Goal: Information Seeking & Learning: Find specific fact

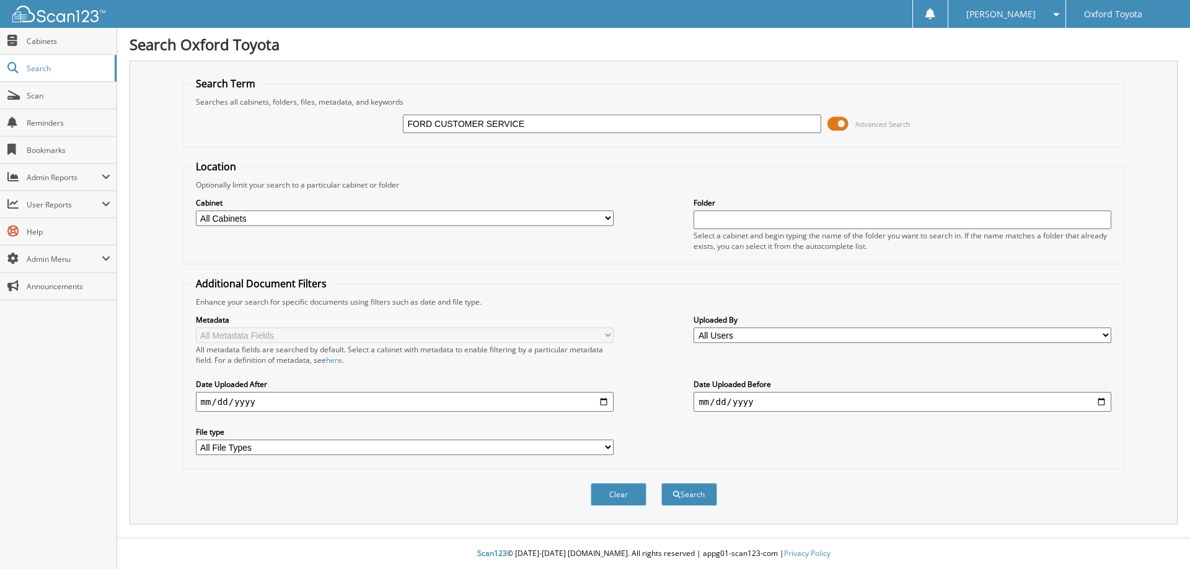
type input "FORD CUSTOMER SERVICE"
click at [661, 483] on button "Search" at bounding box center [689, 494] width 56 height 23
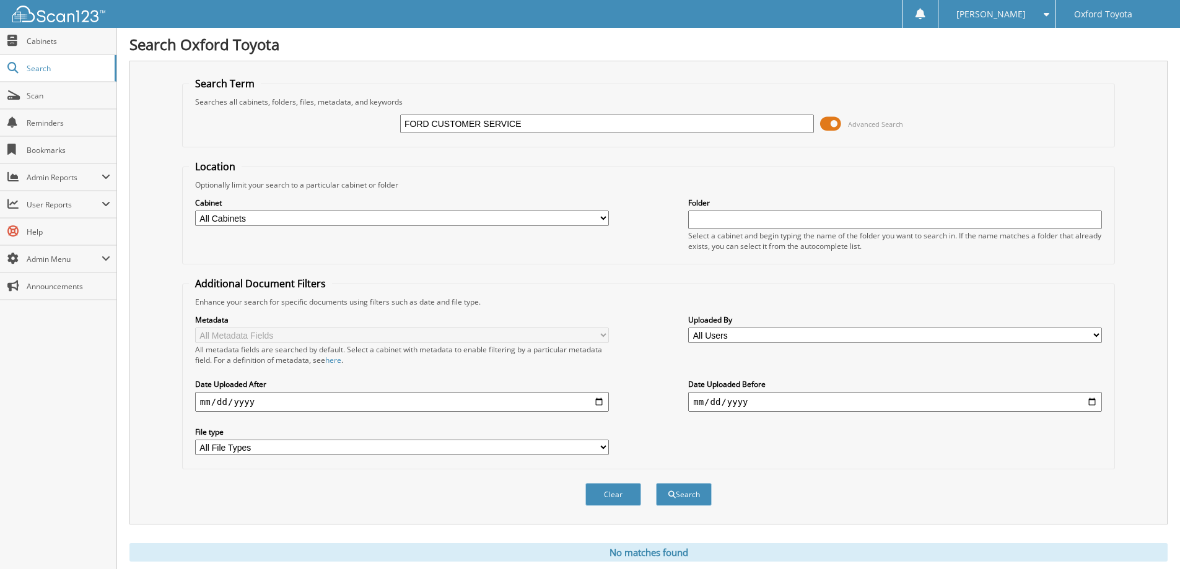
drag, startPoint x: 543, startPoint y: 126, endPoint x: 433, endPoint y: 141, distance: 110.7
click at [433, 141] on fieldset "Search Term Searches all cabinets, folders, files, metadata, and keywords FORD …" at bounding box center [648, 112] width 933 height 71
type input "FORD"
click at [656, 483] on button "Search" at bounding box center [684, 494] width 56 height 23
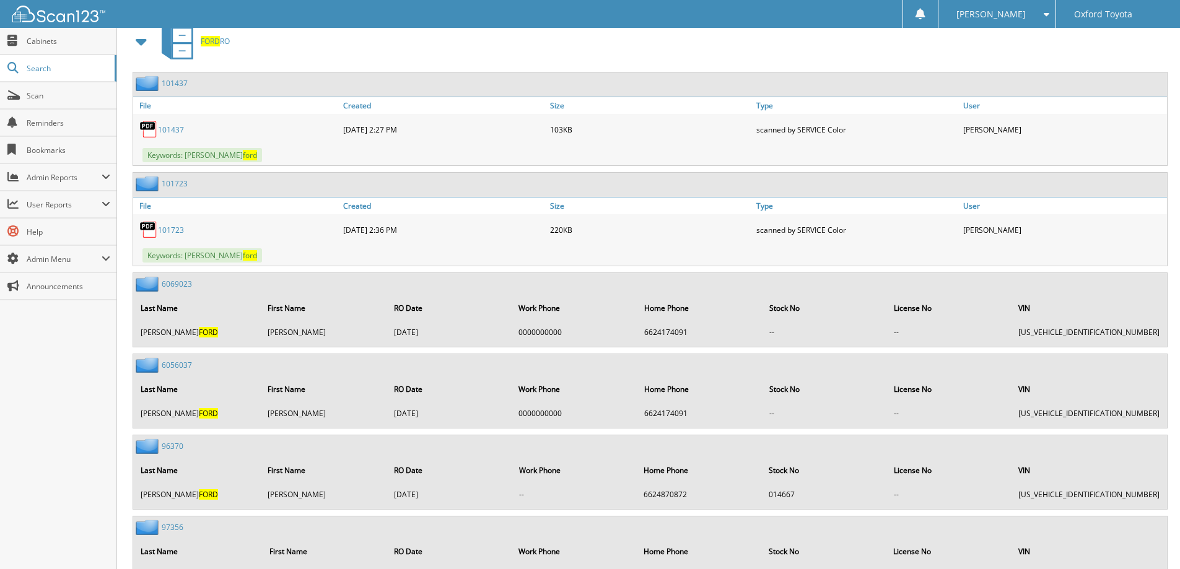
scroll to position [310, 0]
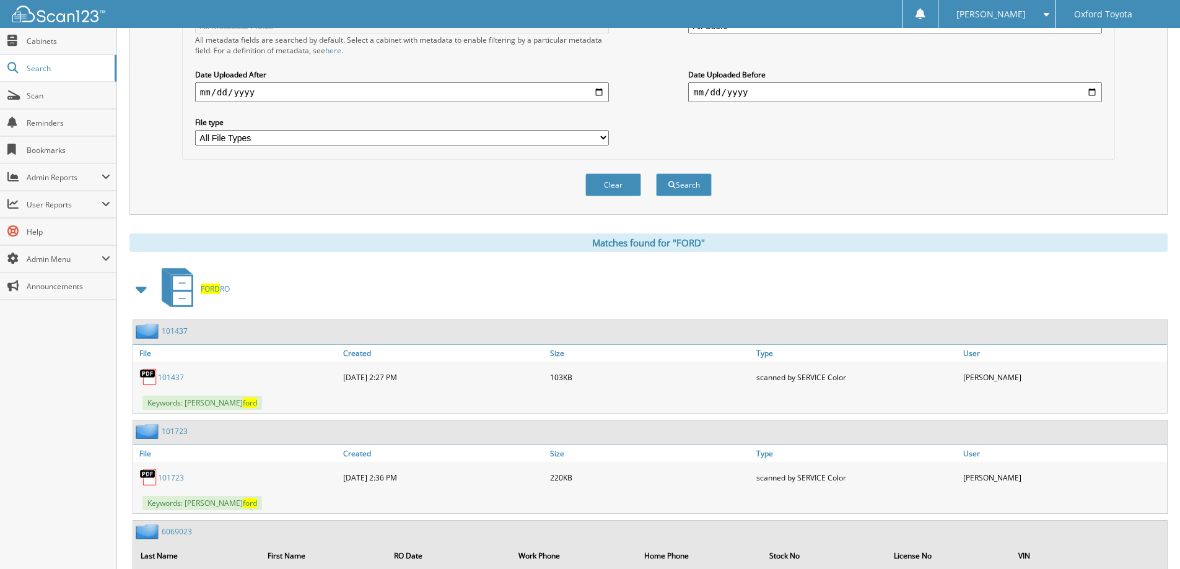
click at [138, 286] on span at bounding box center [141, 289] width 17 height 22
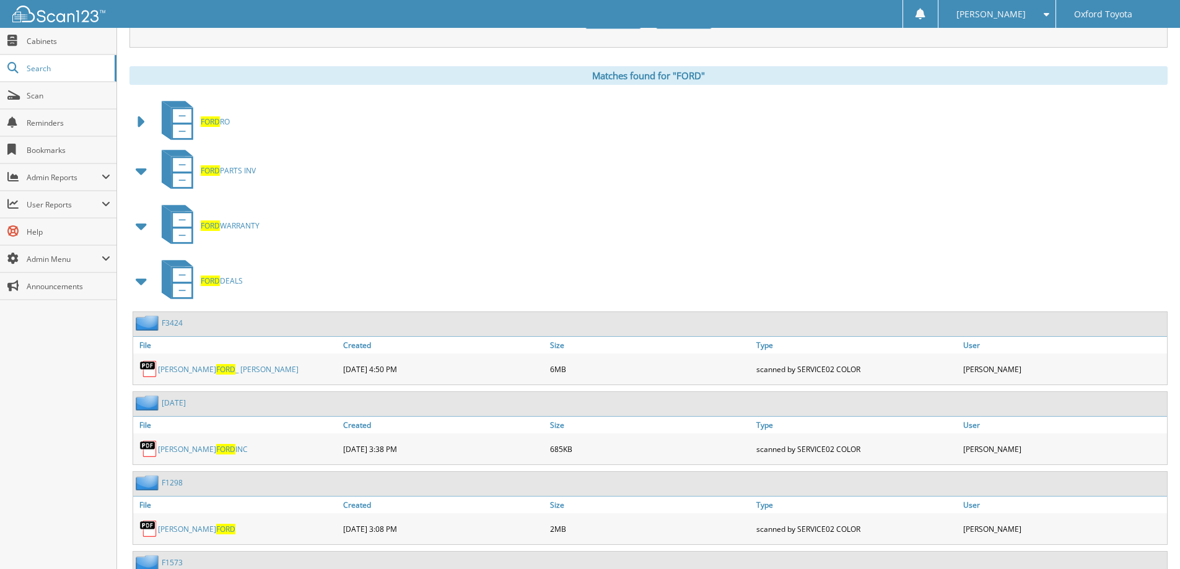
scroll to position [496, 0]
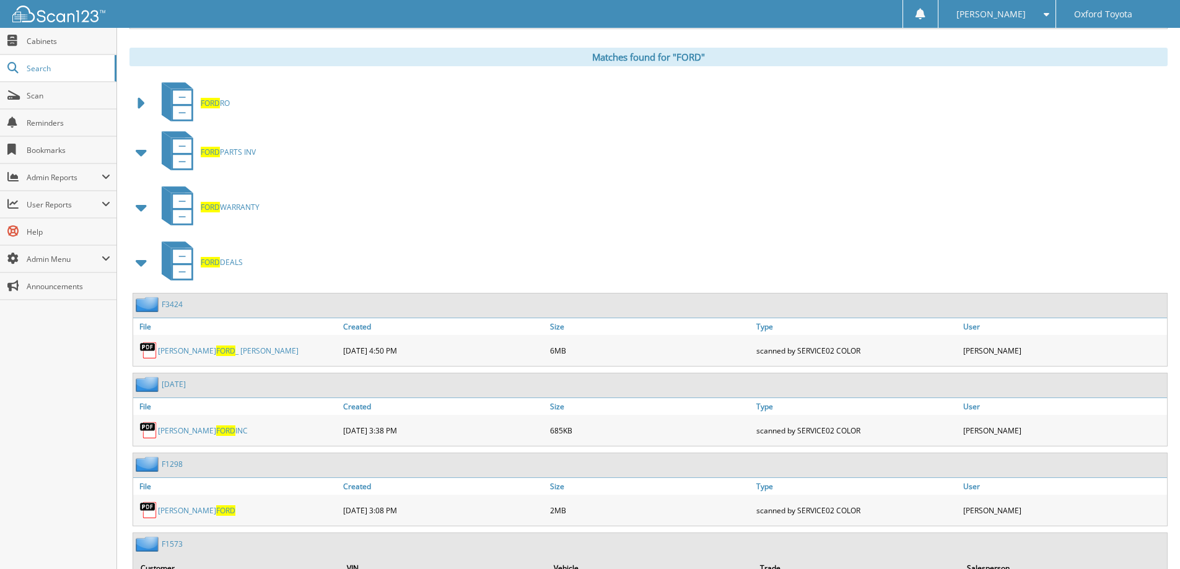
click at [143, 154] on span at bounding box center [141, 152] width 17 height 22
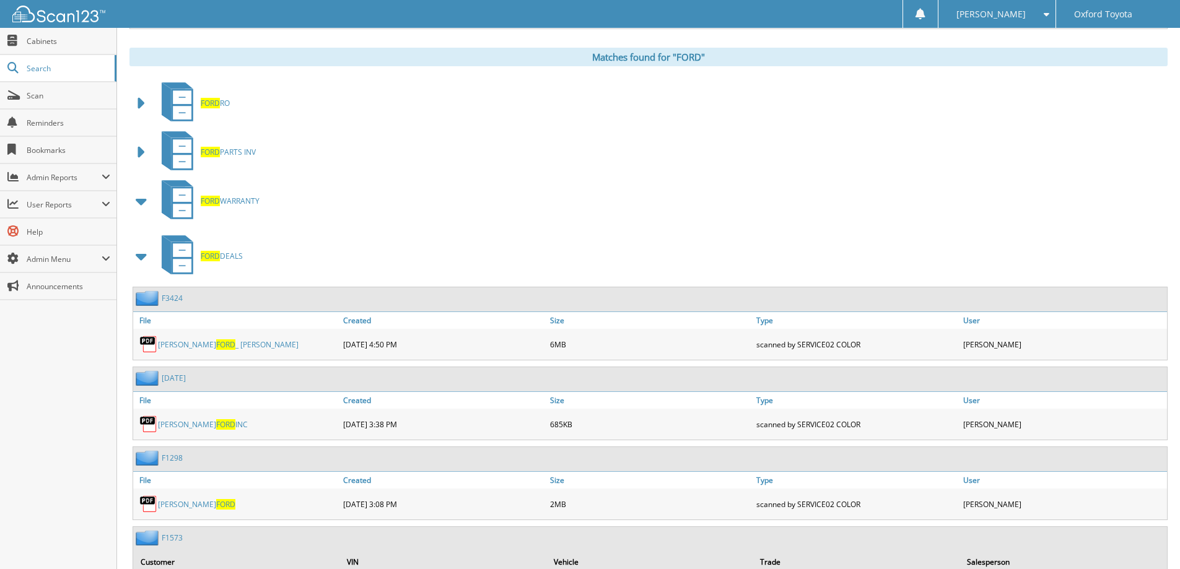
click at [143, 154] on span at bounding box center [141, 152] width 17 height 22
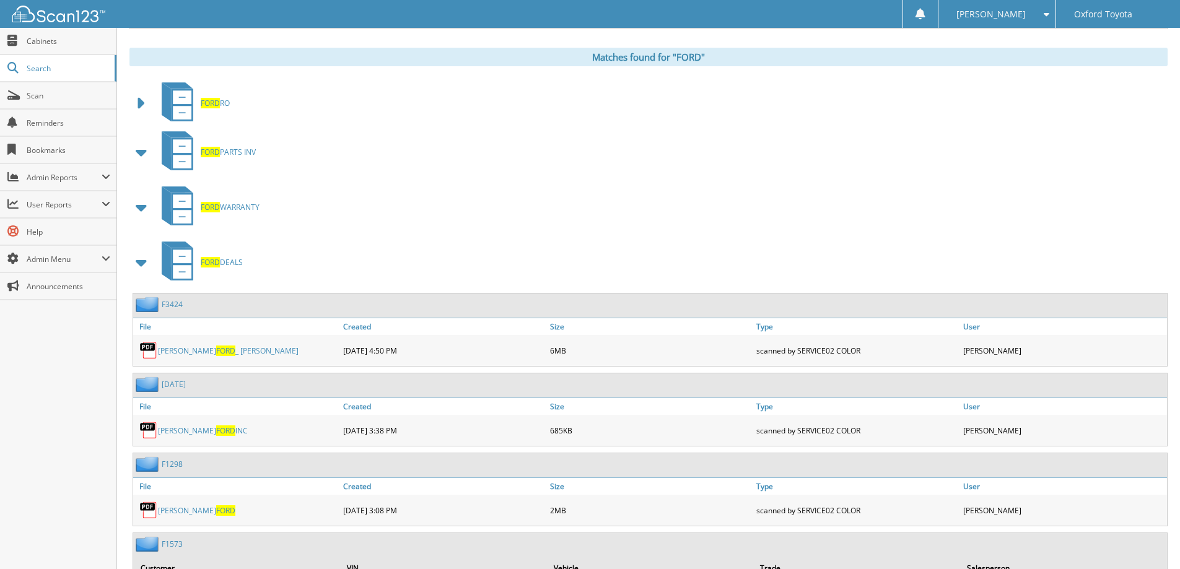
click at [147, 259] on span at bounding box center [141, 263] width 17 height 22
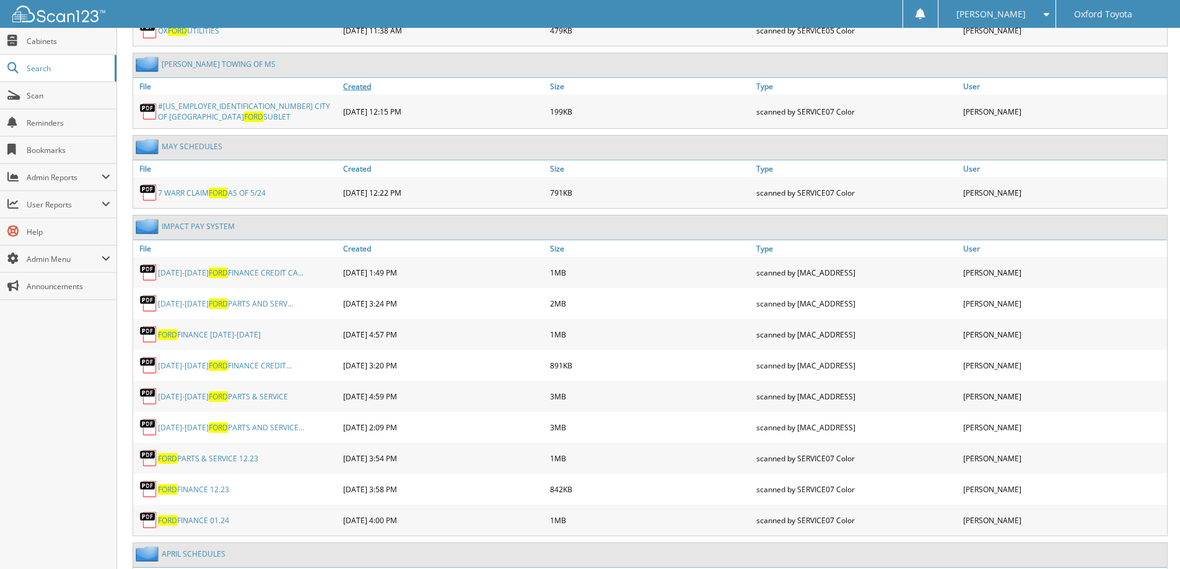
scroll to position [868, 0]
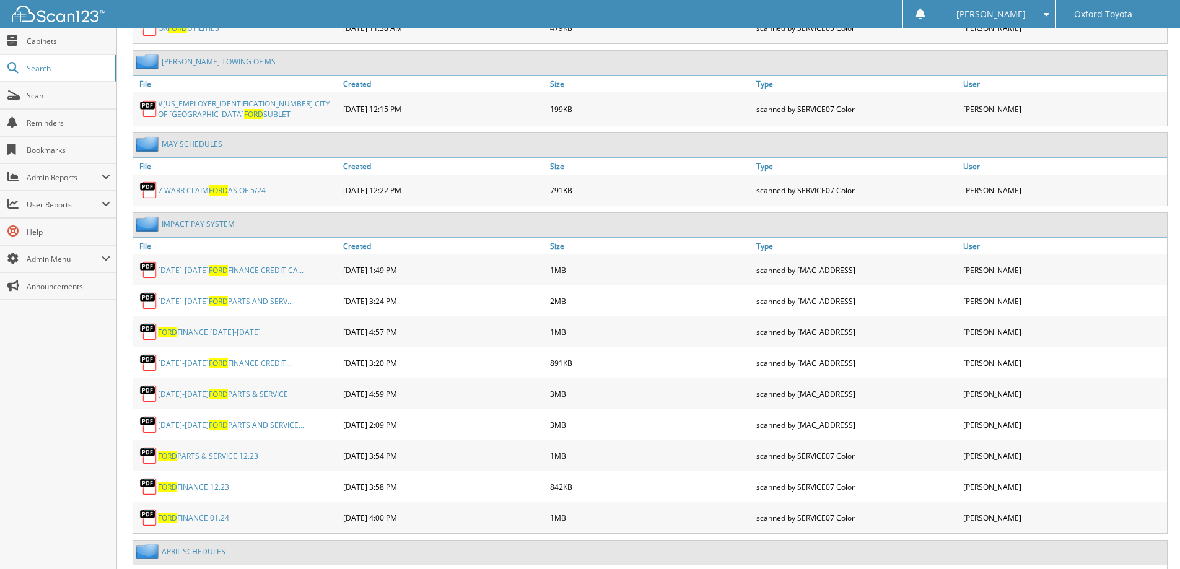
click at [352, 248] on link "Created" at bounding box center [443, 246] width 207 height 17
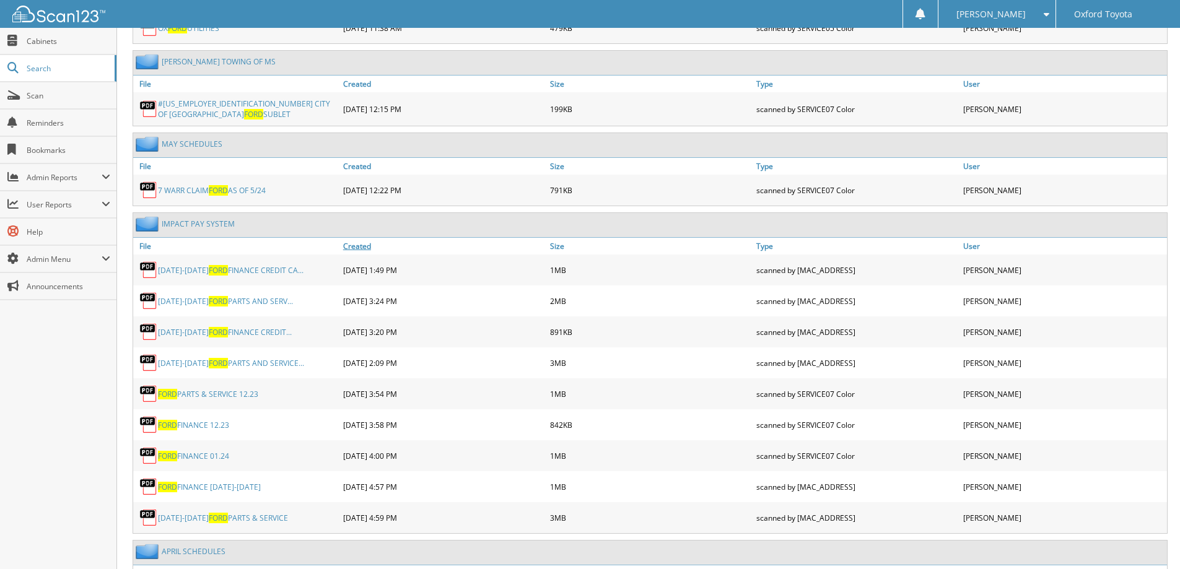
click at [352, 248] on link "Created" at bounding box center [443, 246] width 207 height 17
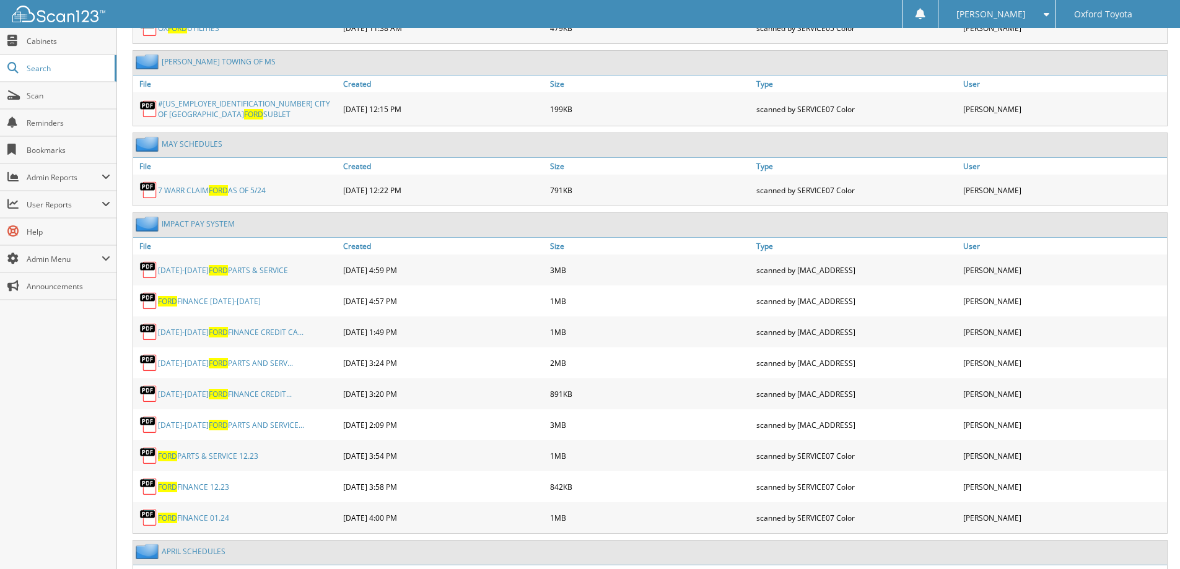
scroll to position [620, 0]
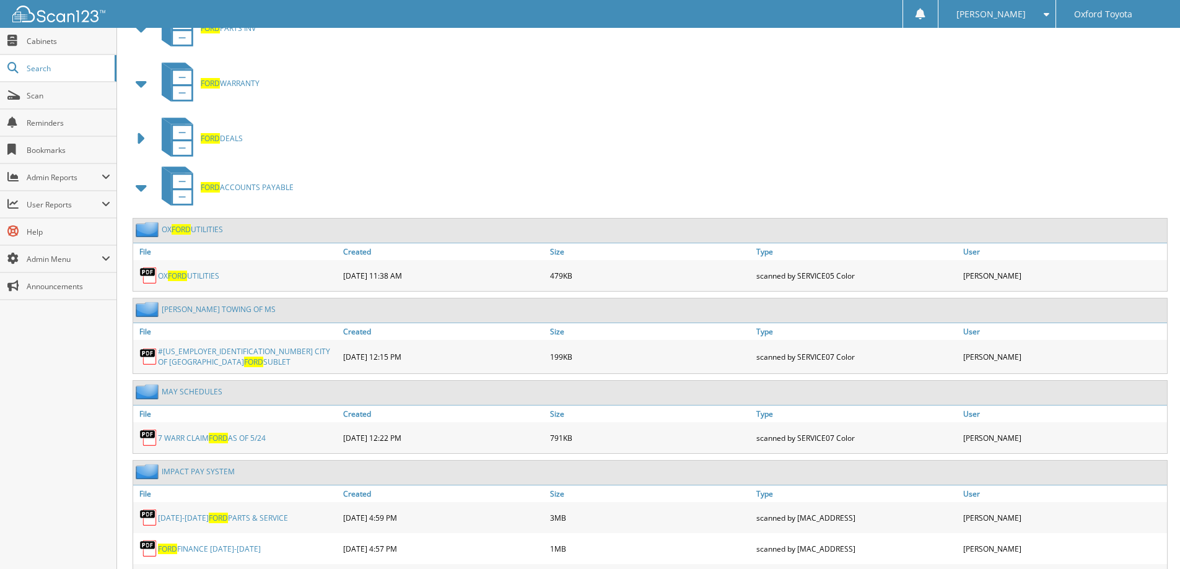
click at [139, 187] on span at bounding box center [141, 188] width 17 height 22
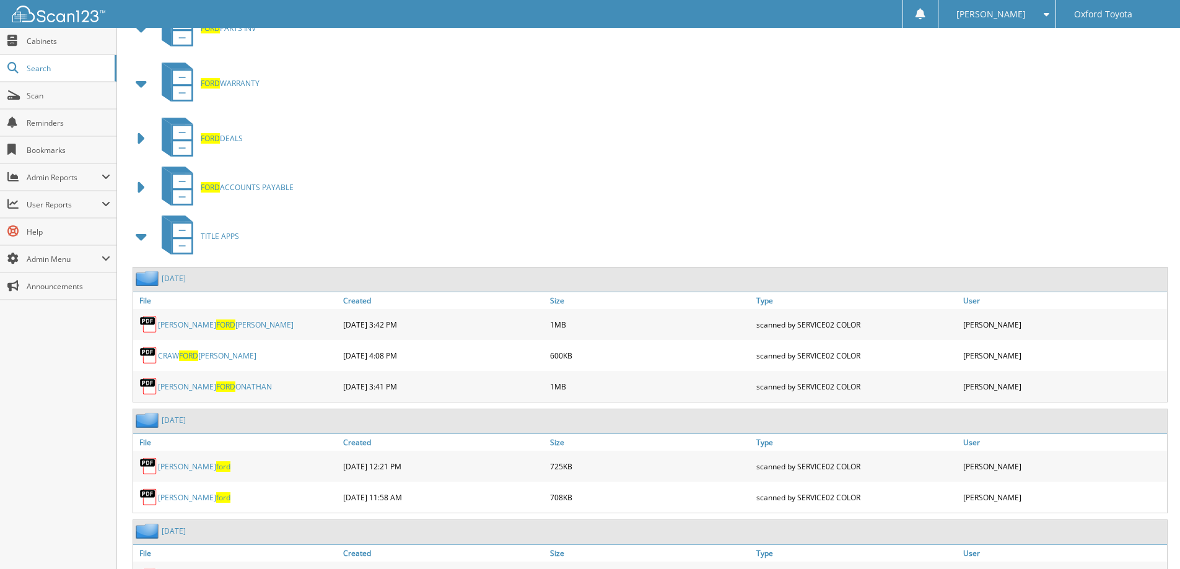
click at [140, 234] on span at bounding box center [141, 237] width 17 height 22
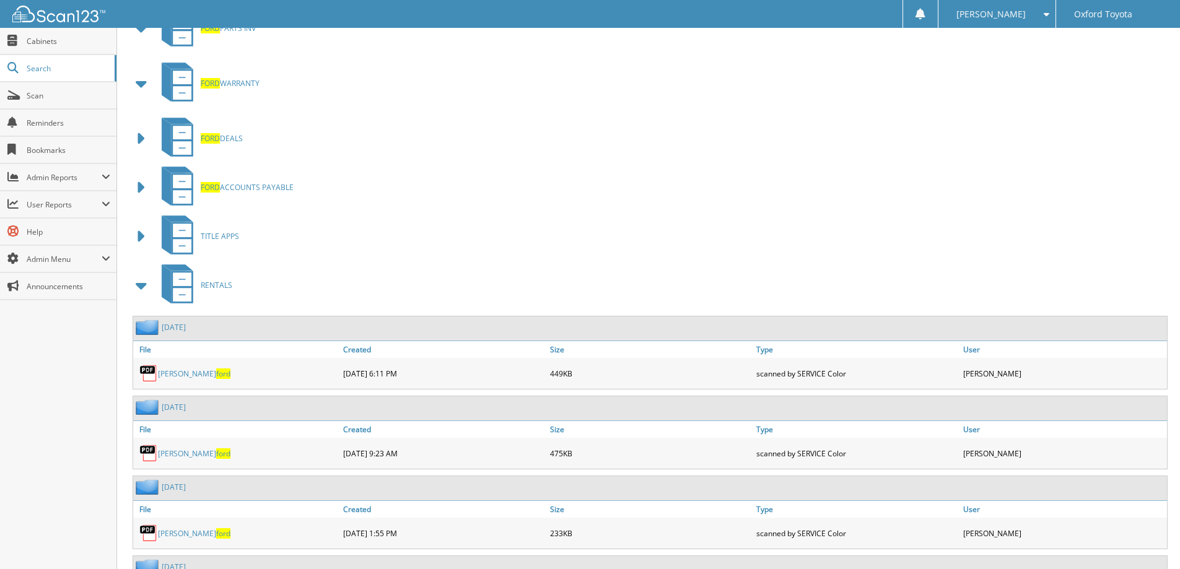
click at [138, 289] on span at bounding box center [141, 286] width 17 height 22
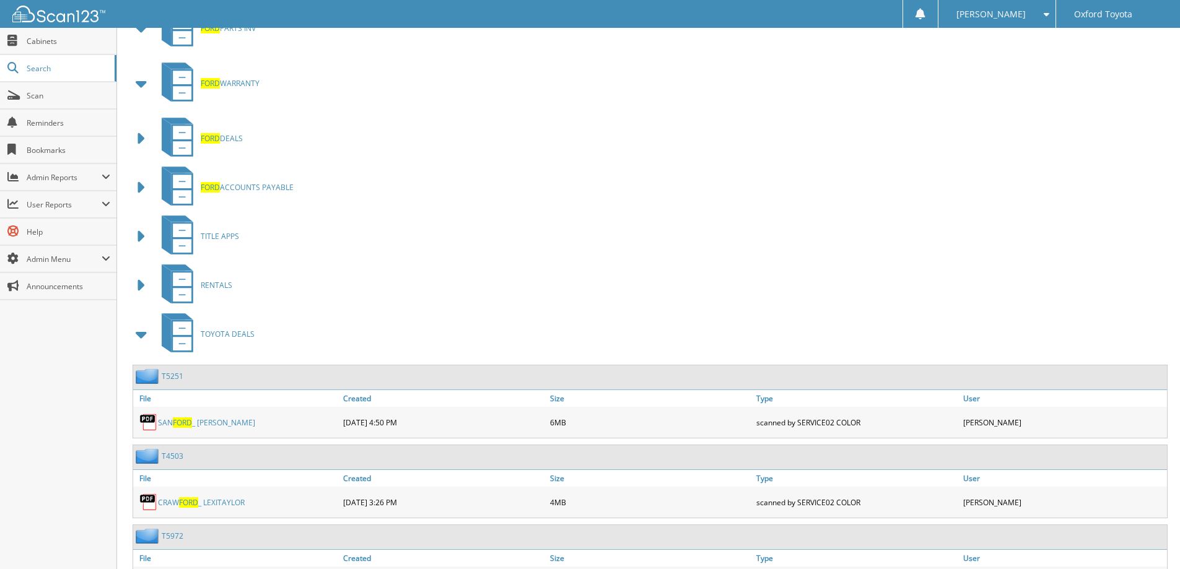
click at [138, 332] on span at bounding box center [141, 334] width 17 height 22
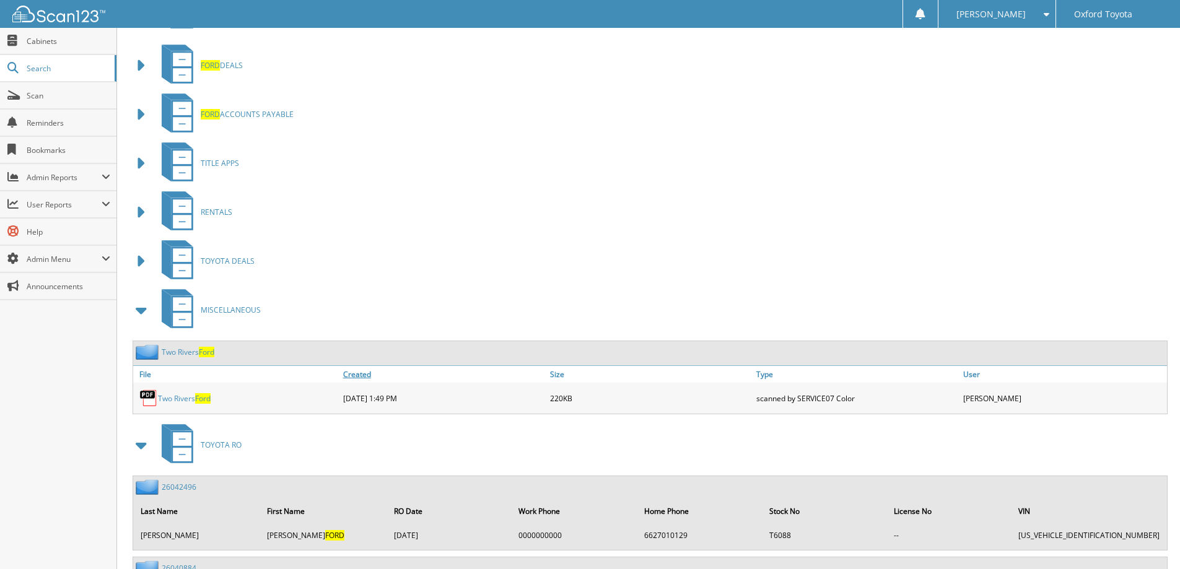
scroll to position [868, 0]
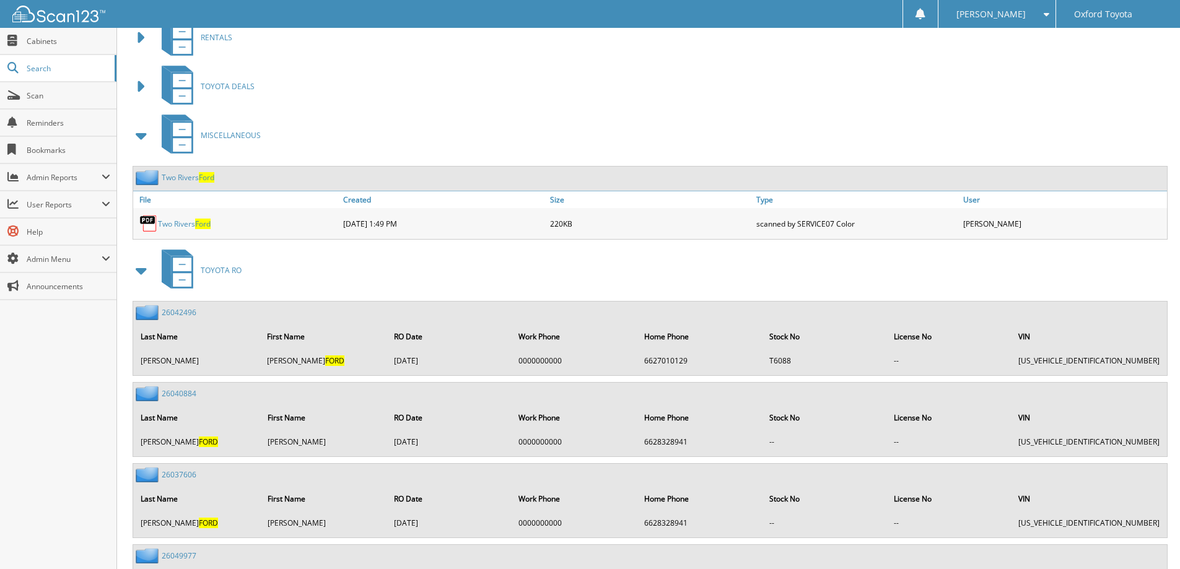
click at [144, 139] on span at bounding box center [141, 136] width 17 height 22
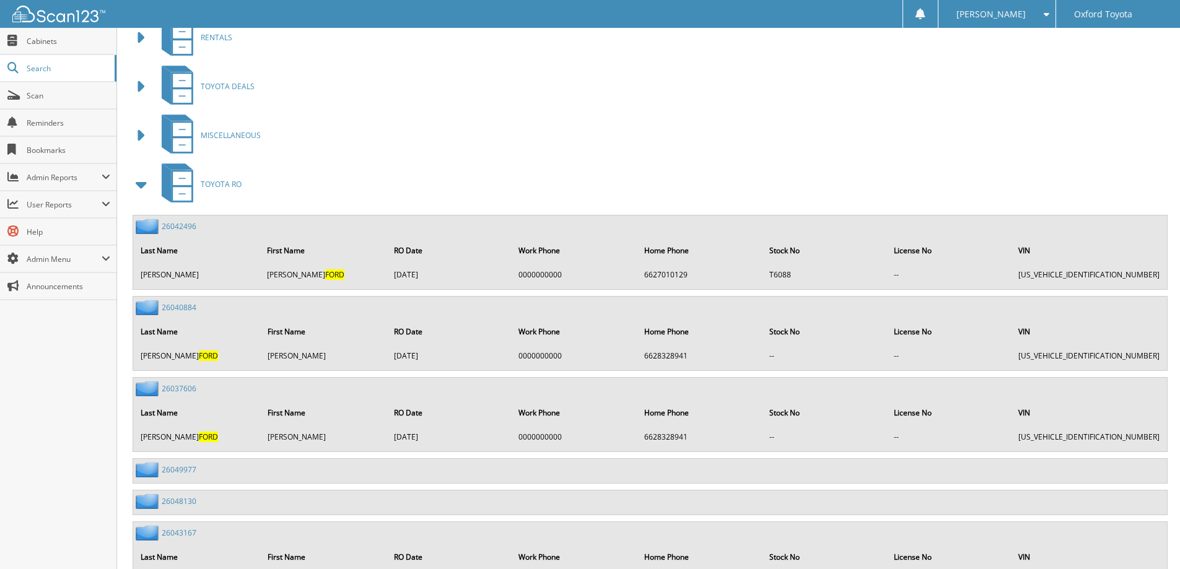
click at [144, 184] on span at bounding box center [141, 185] width 17 height 22
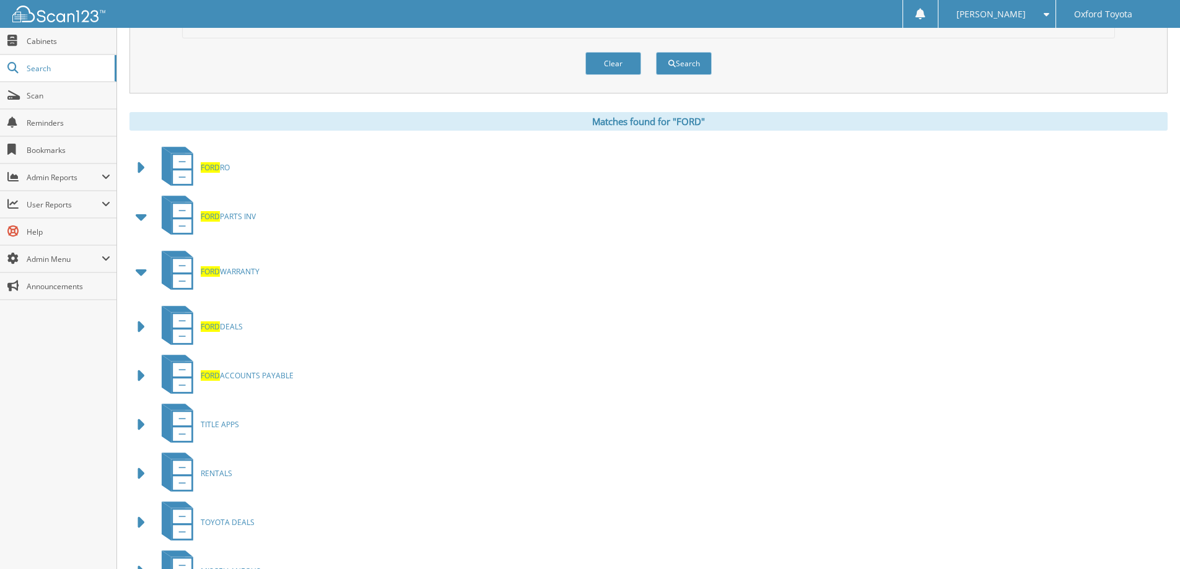
scroll to position [348, 0]
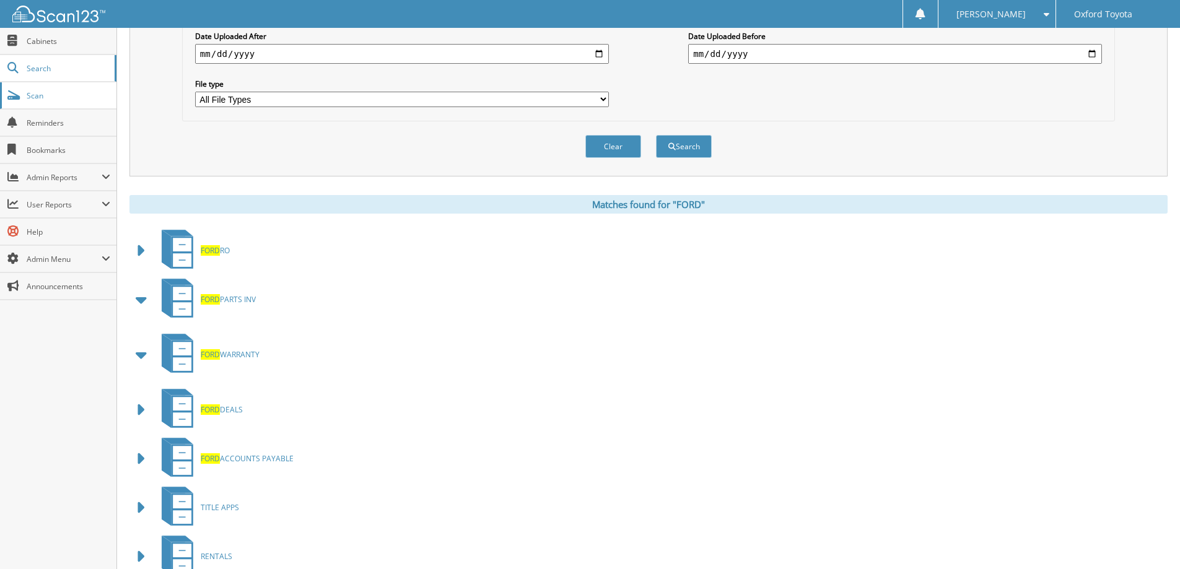
click at [68, 89] on link "Scan" at bounding box center [58, 95] width 116 height 27
